Goal: Transaction & Acquisition: Purchase product/service

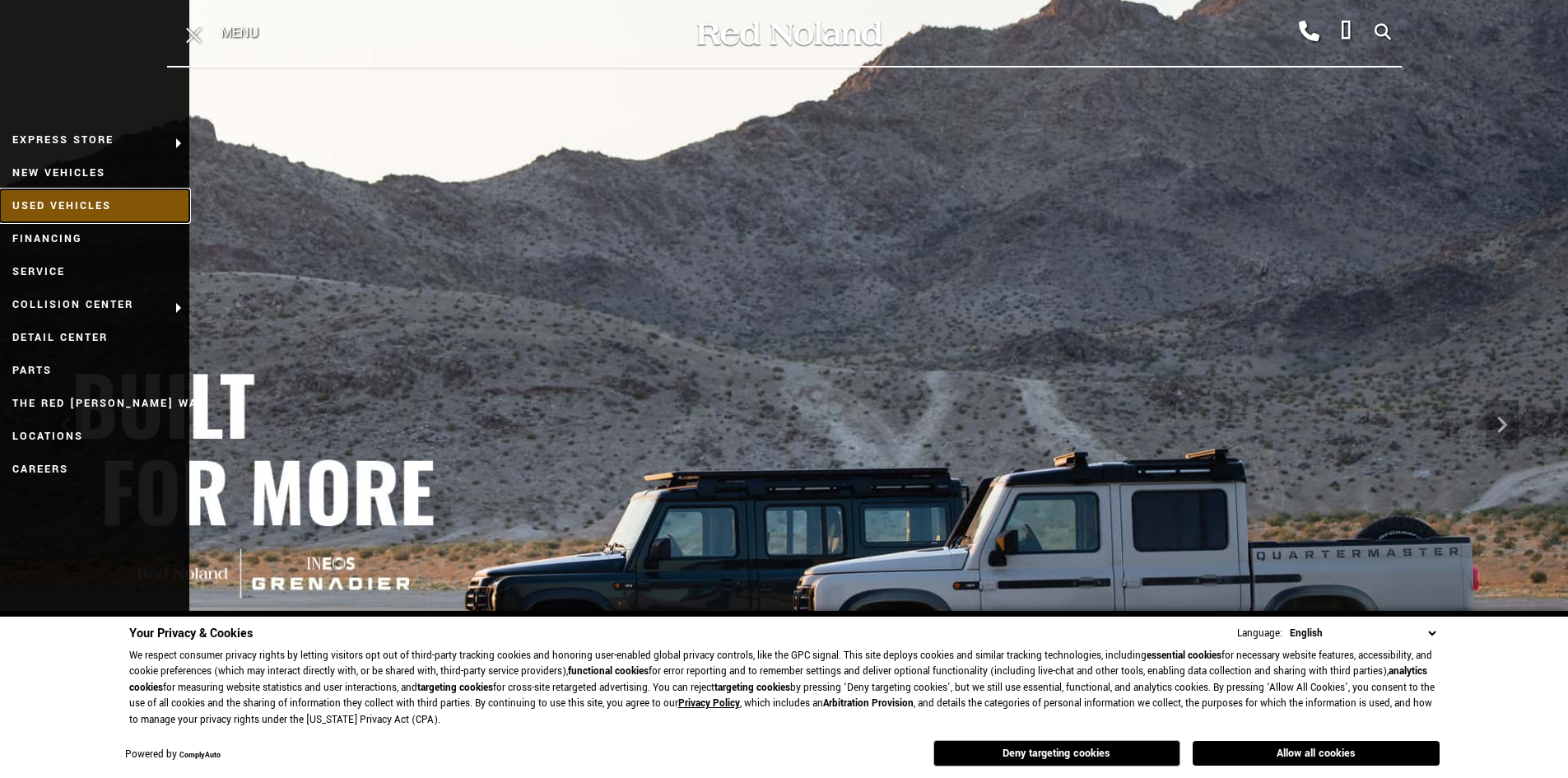
click at [67, 200] on link "Used Vehicles" at bounding box center [95, 206] width 190 height 33
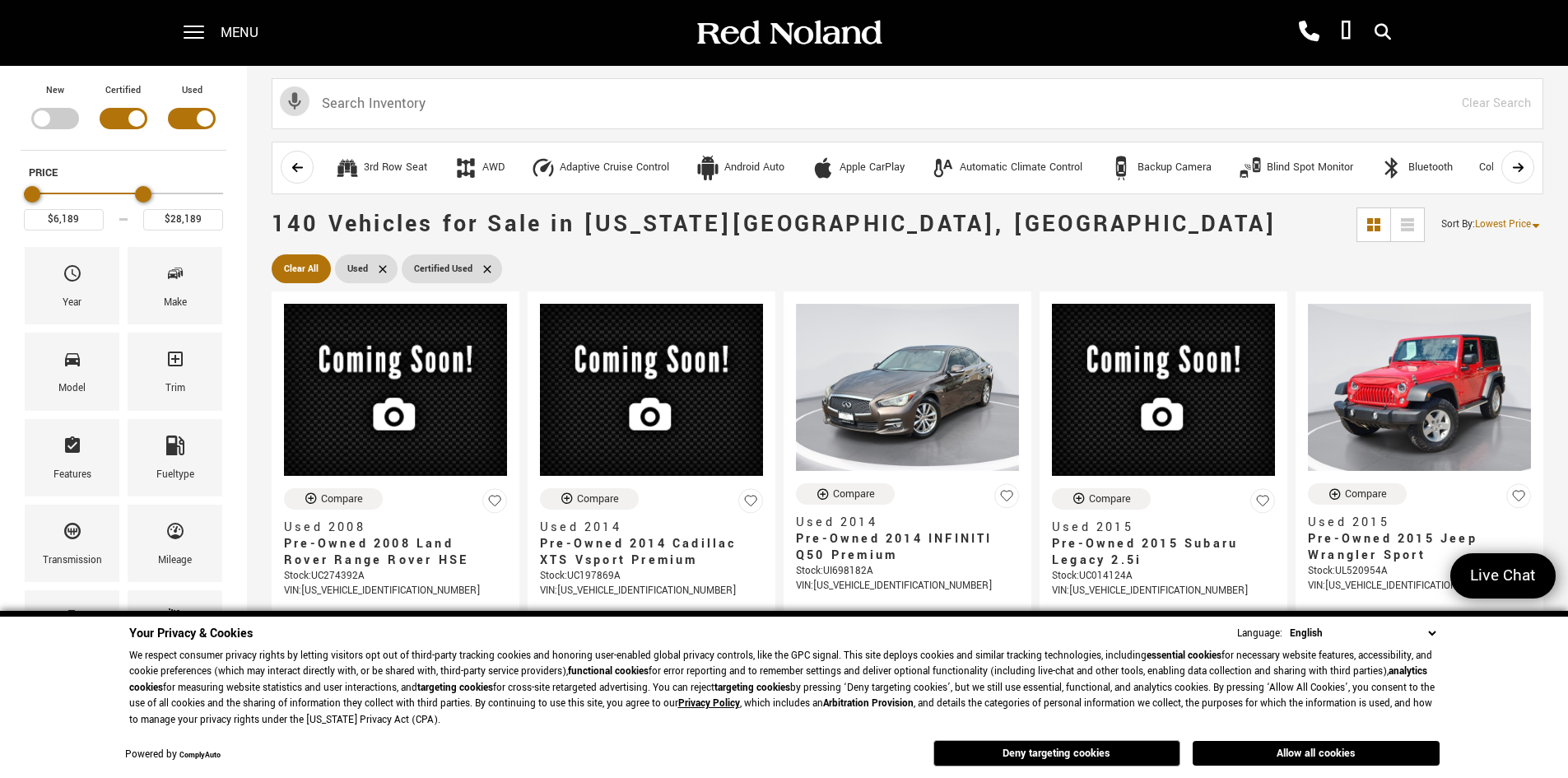
type input "$26,689"
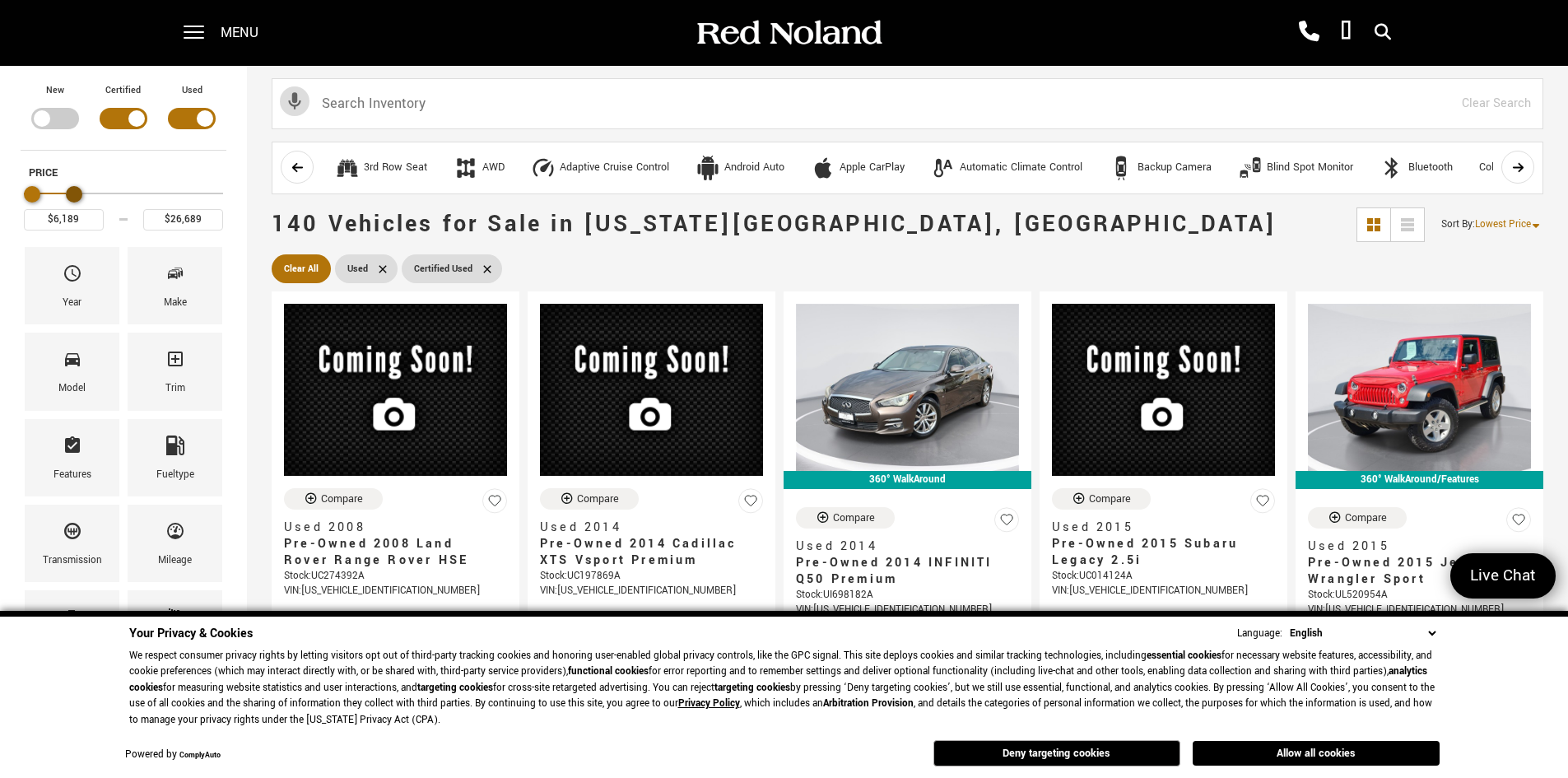
drag, startPoint x: 215, startPoint y: 201, endPoint x: 74, endPoint y: 202, distance: 141.0
click at [74, 202] on div "Maximum Price" at bounding box center [74, 194] width 16 height 16
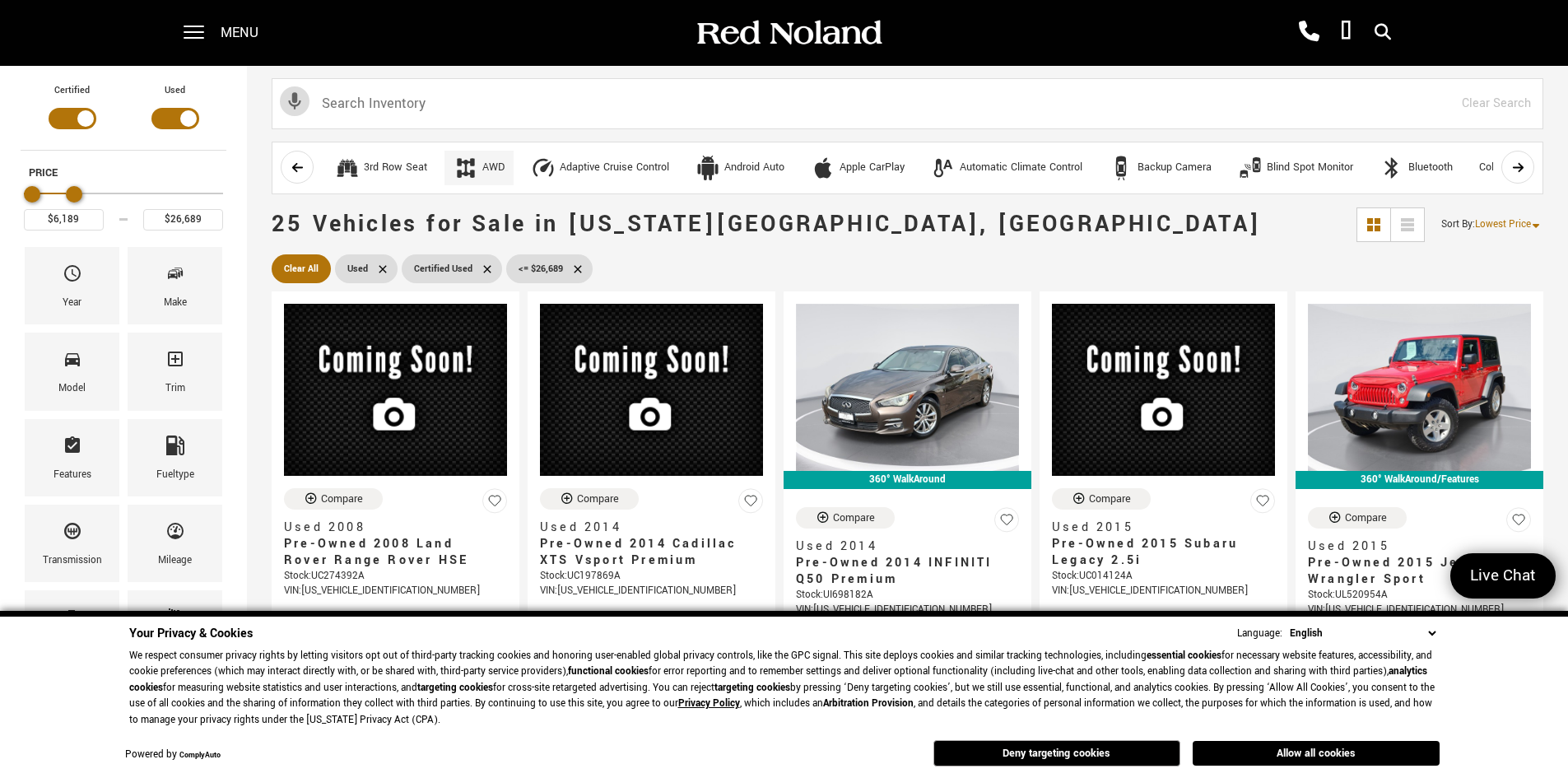
click at [467, 166] on icon "AWD" at bounding box center [466, 168] width 25 height 25
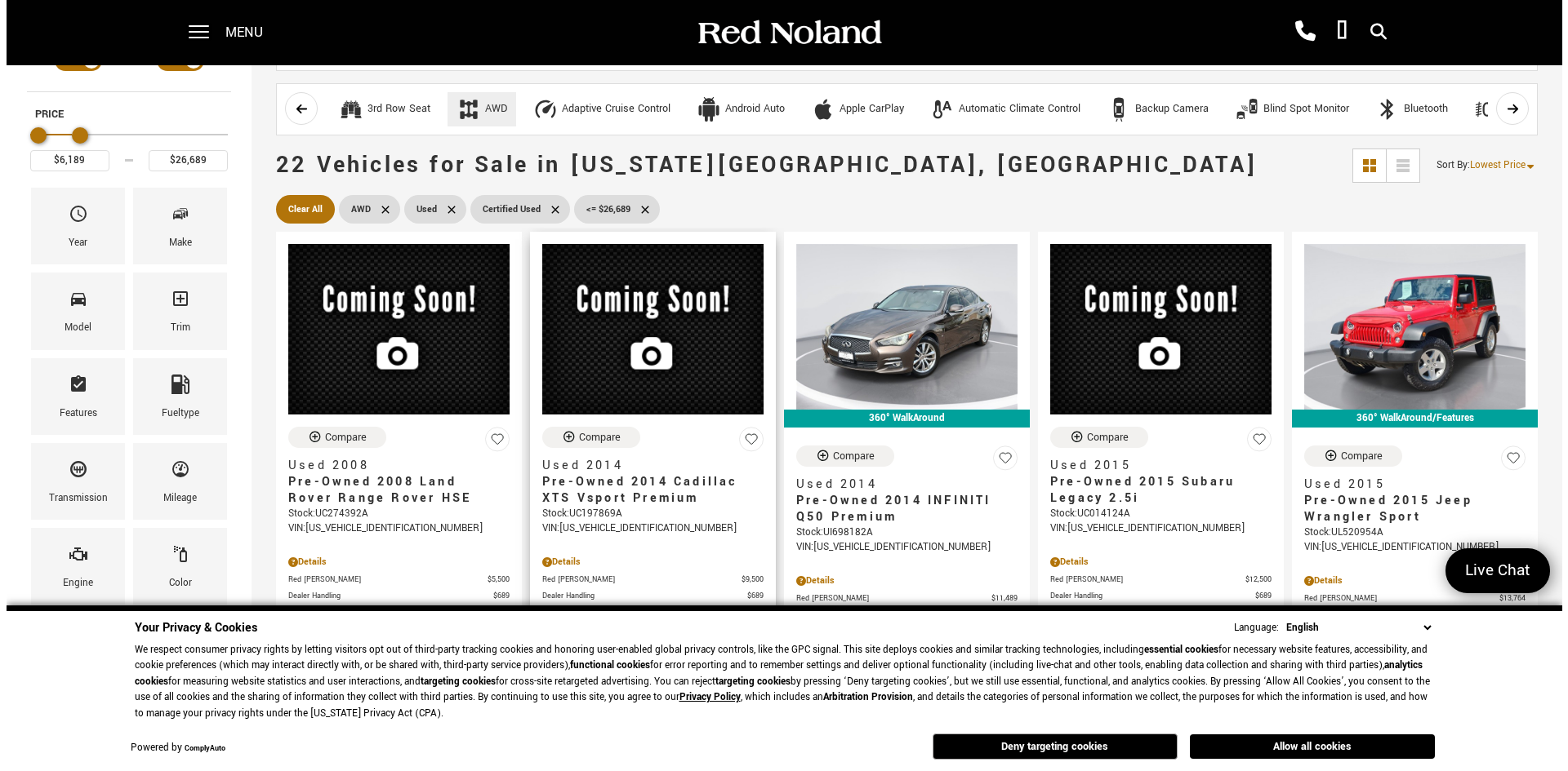
scroll to position [81, 0]
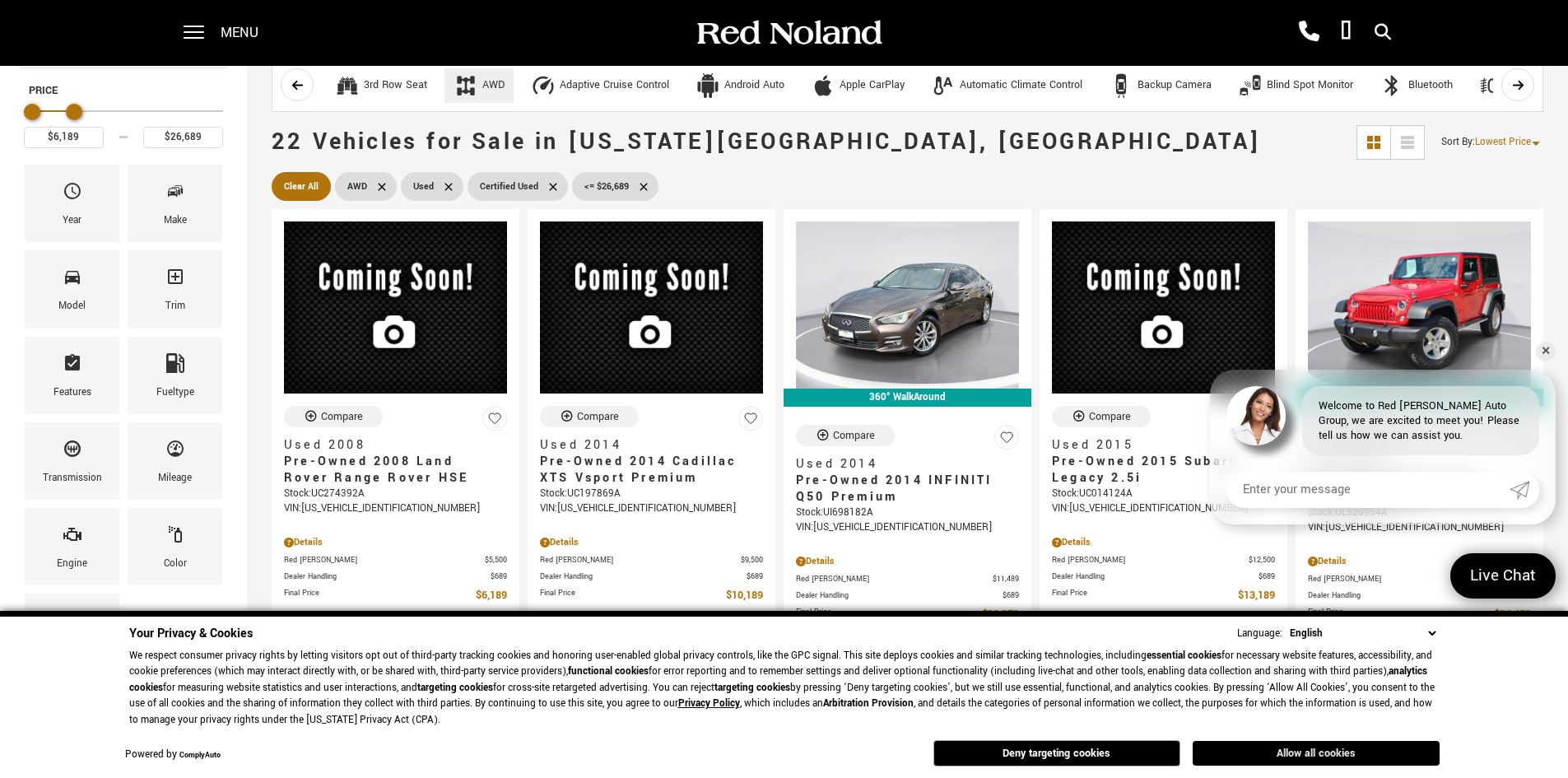
click at [1378, 751] on button "Allow all cookies" at bounding box center [1315, 753] width 247 height 25
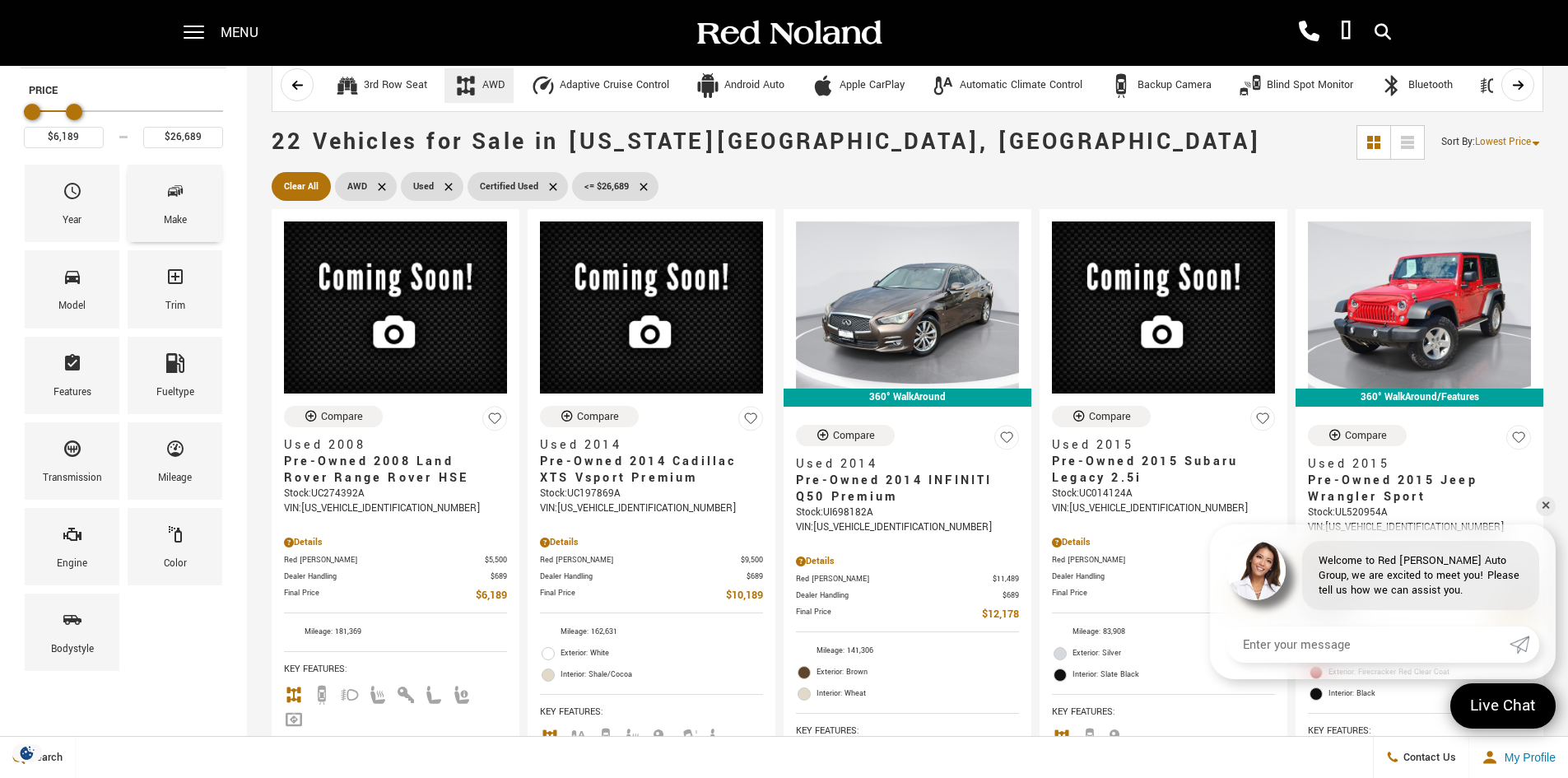
click at [156, 185] on div "Make" at bounding box center [175, 203] width 95 height 78
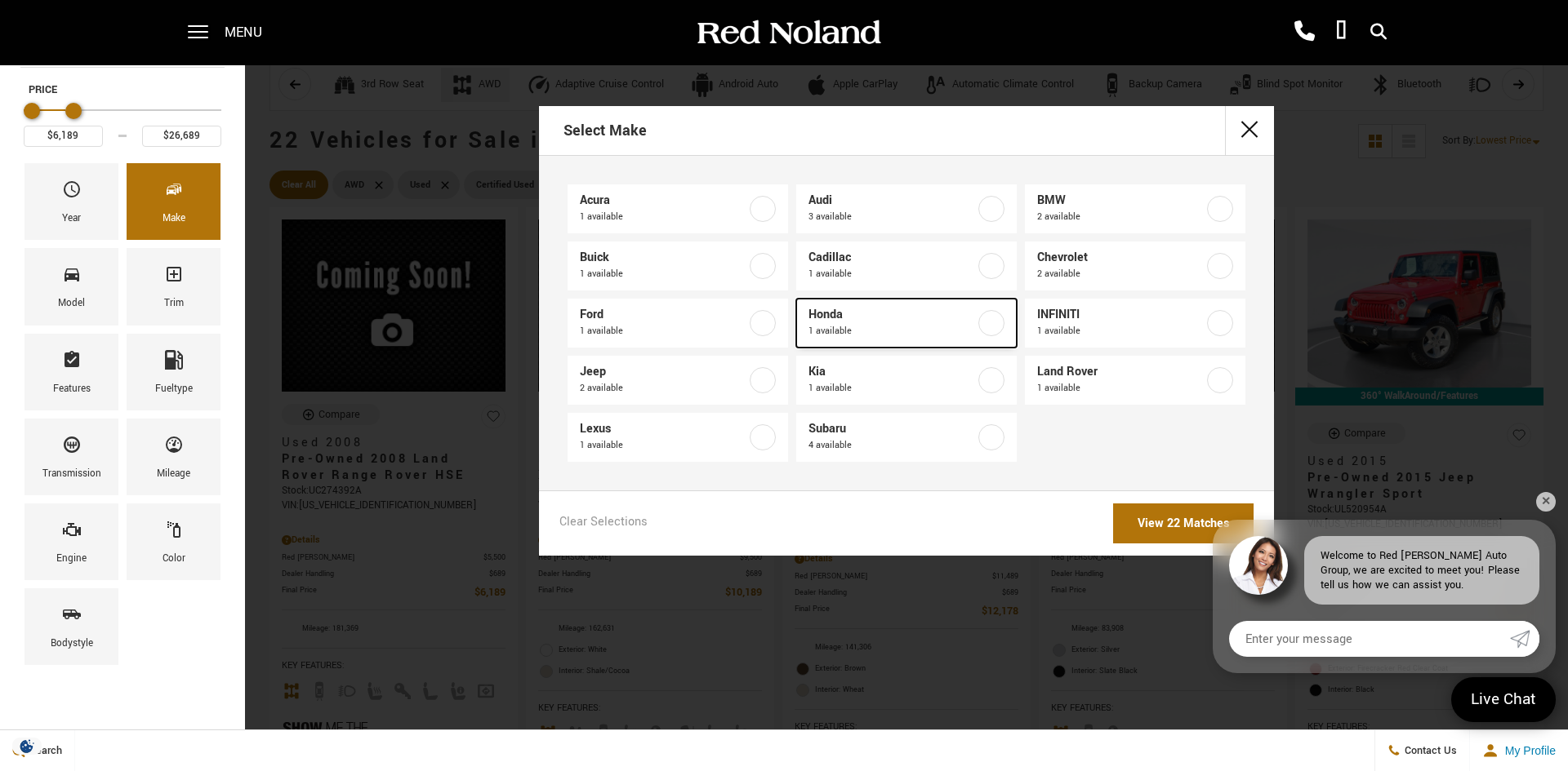
click at [893, 316] on span "Honda" at bounding box center [892, 315] width 166 height 16
type input "$20,678"
checkbox input "true"
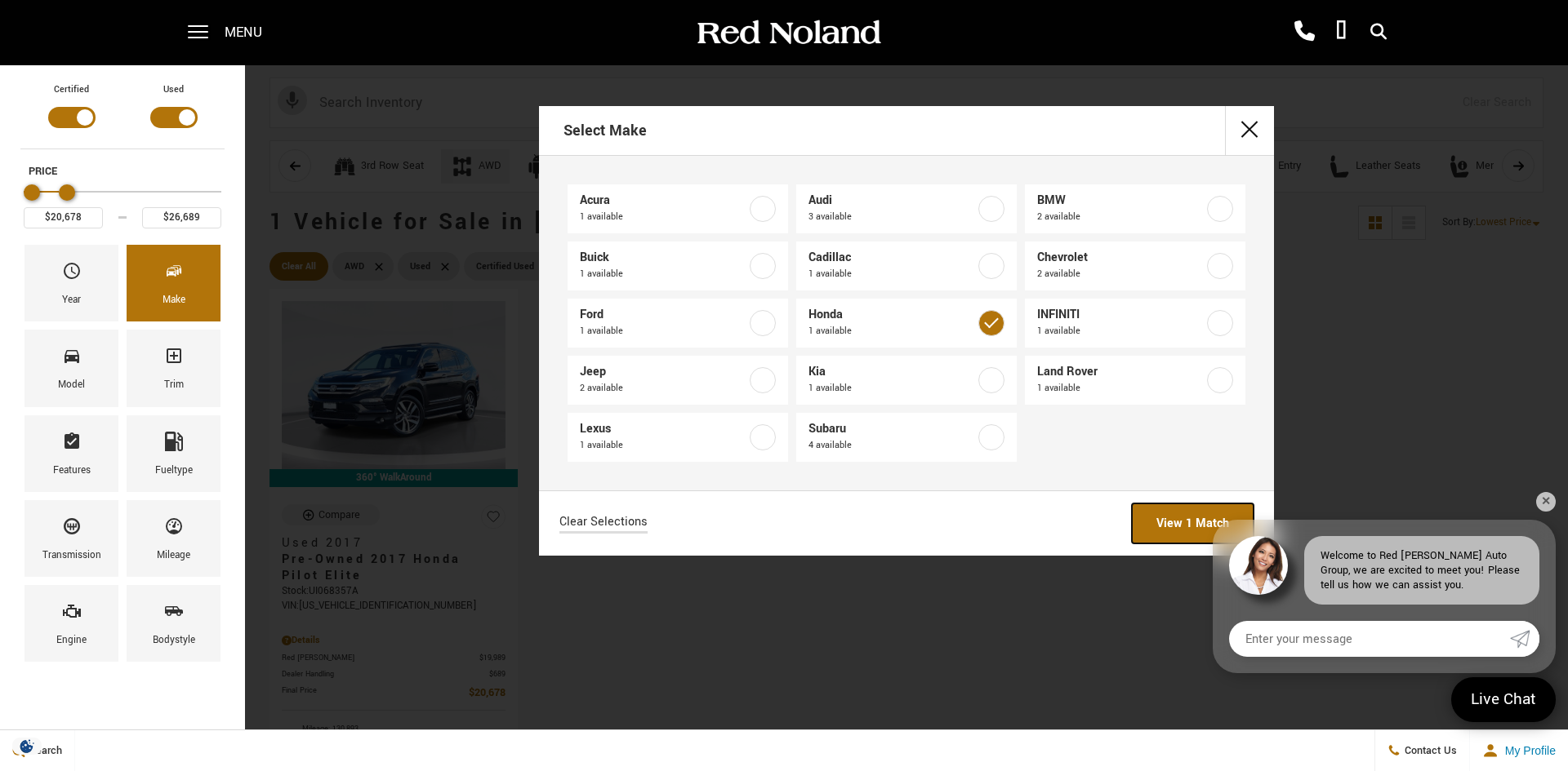
click at [1162, 519] on link "View 1 Match" at bounding box center [1192, 523] width 122 height 40
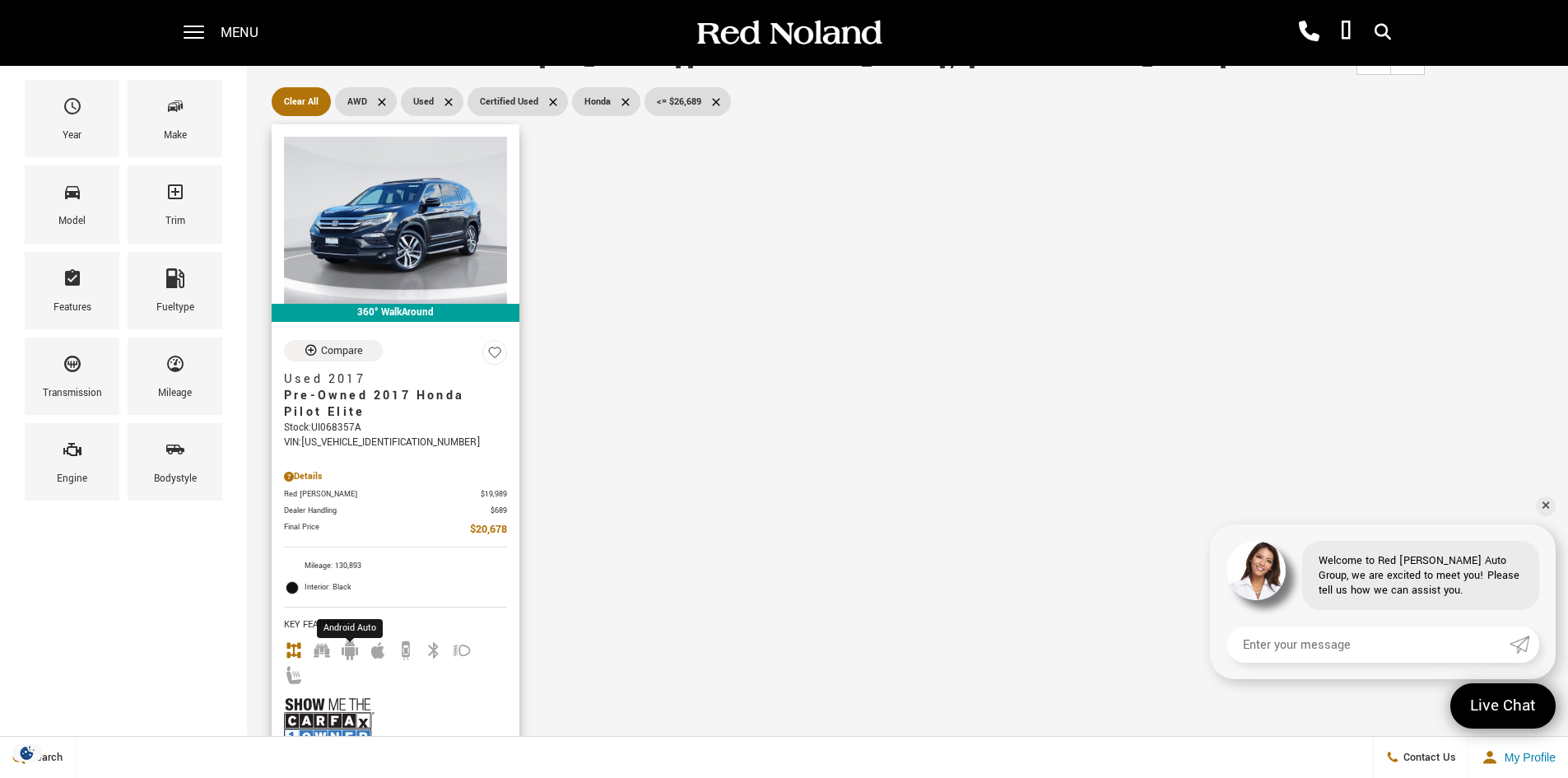
scroll to position [165, 0]
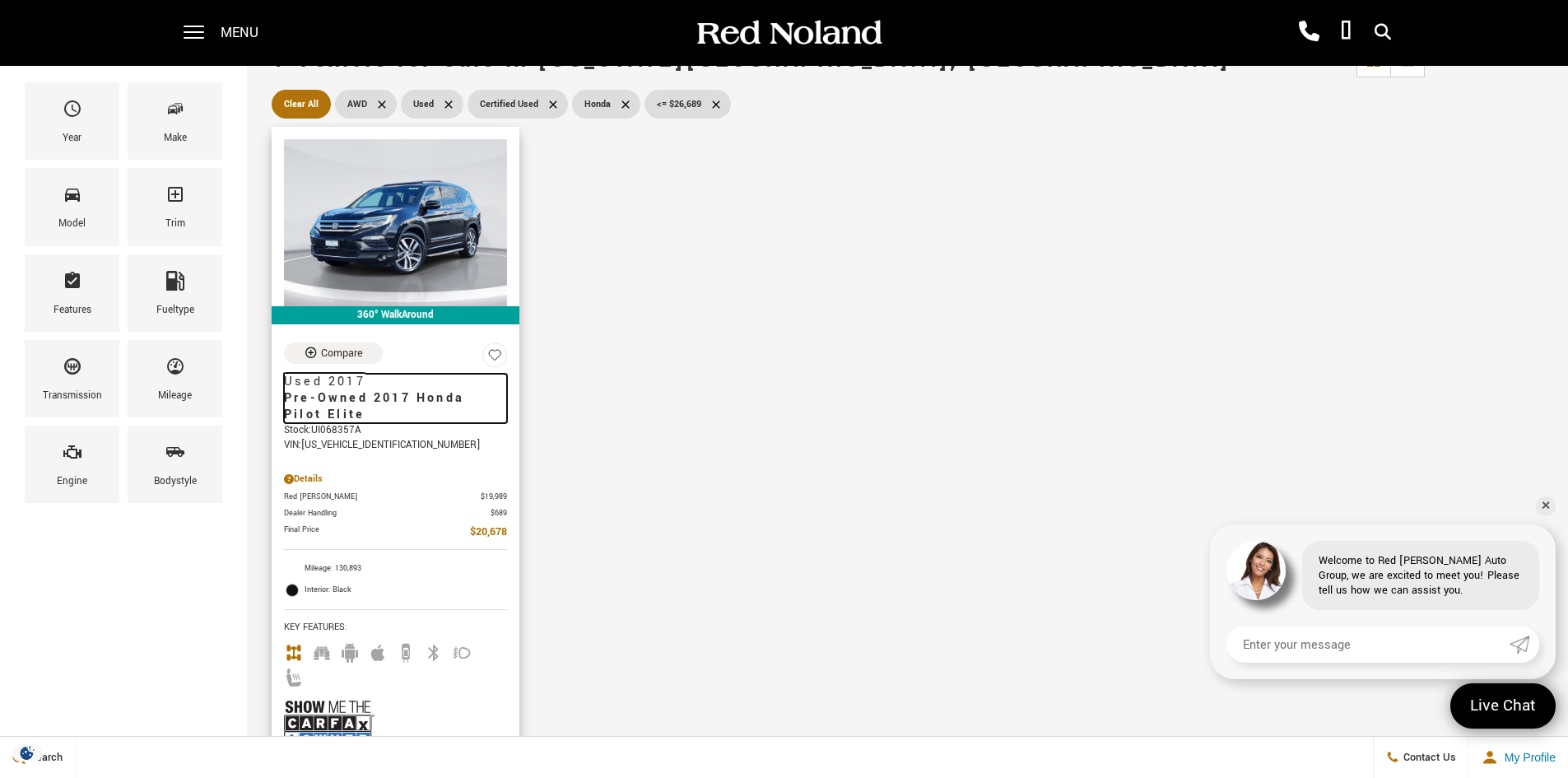
click at [379, 393] on span "Pre-Owned 2017 Honda Pilot Elite" at bounding box center [389, 407] width 211 height 33
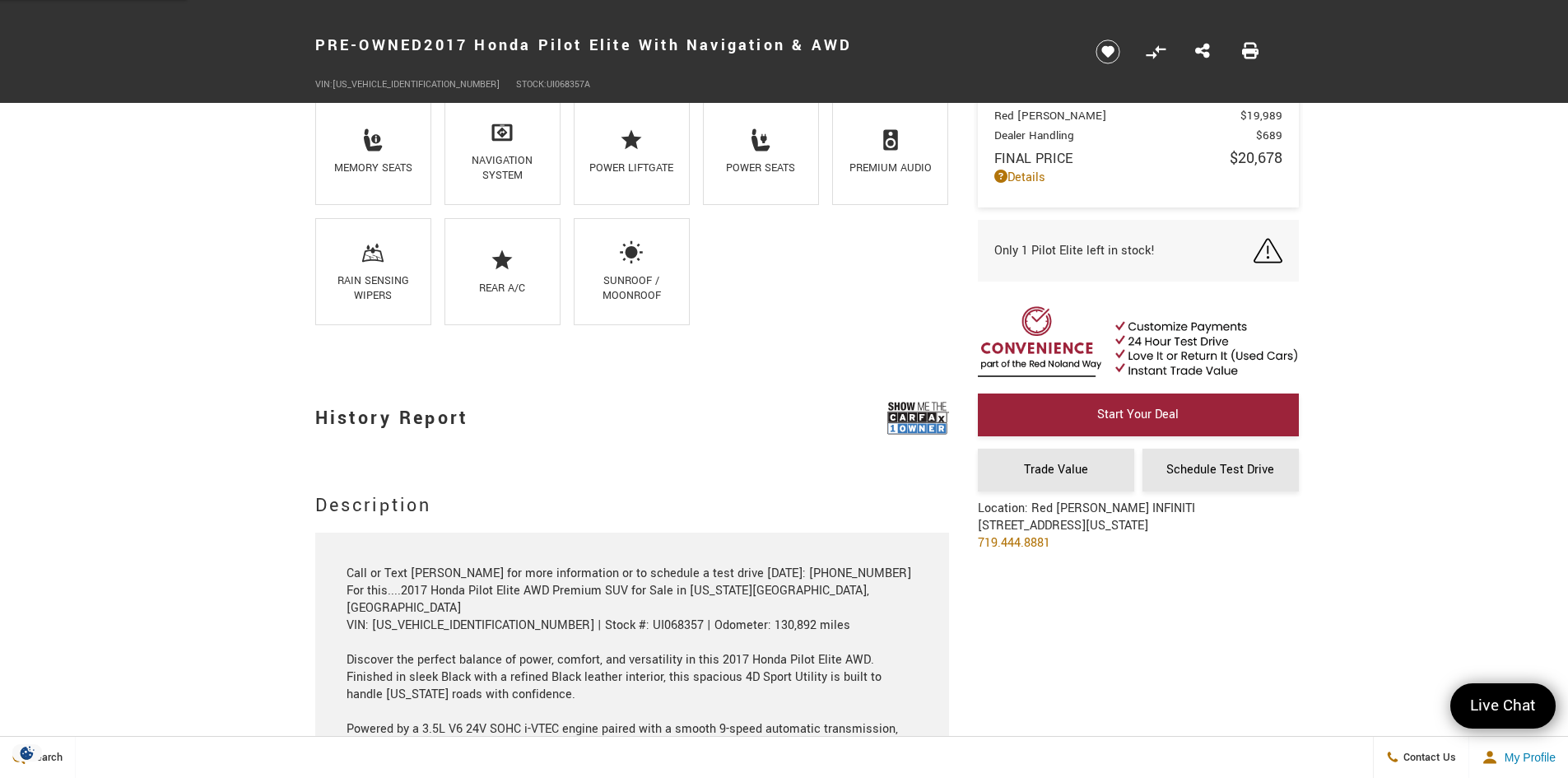
scroll to position [1482, 0]
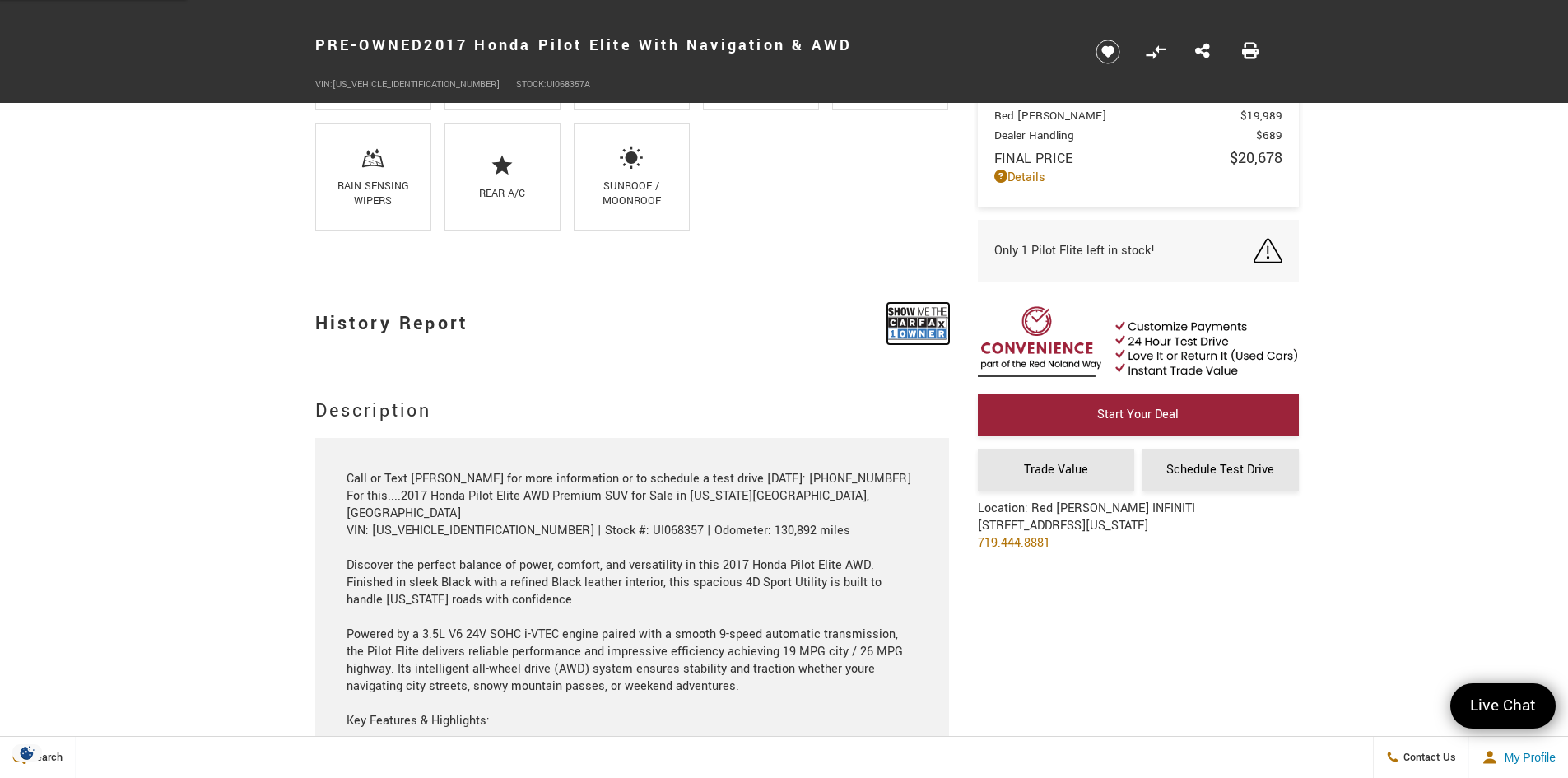
click at [912, 326] on img at bounding box center [918, 323] width 62 height 41
